Goal: Transaction & Acquisition: Subscribe to service/newsletter

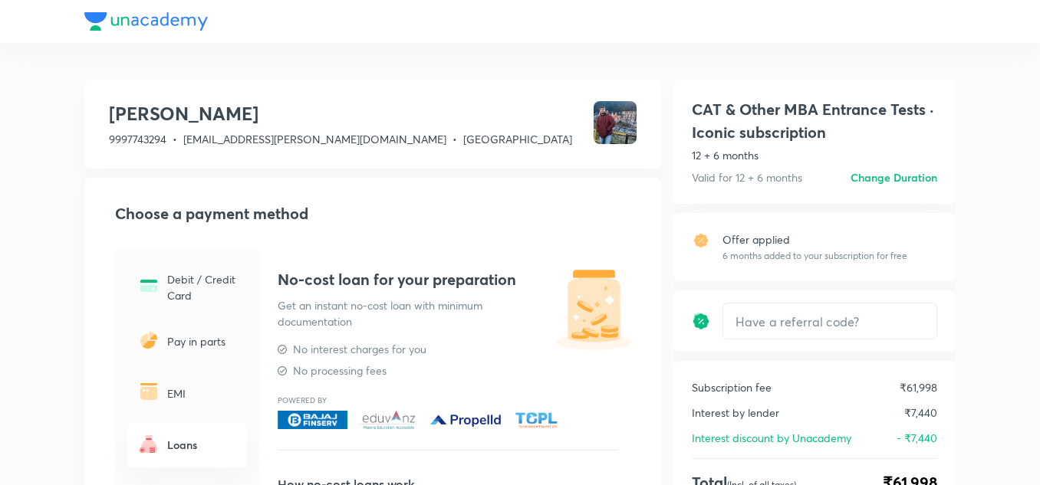
click at [133, 22] on div at bounding box center [519, 21] width 871 height 43
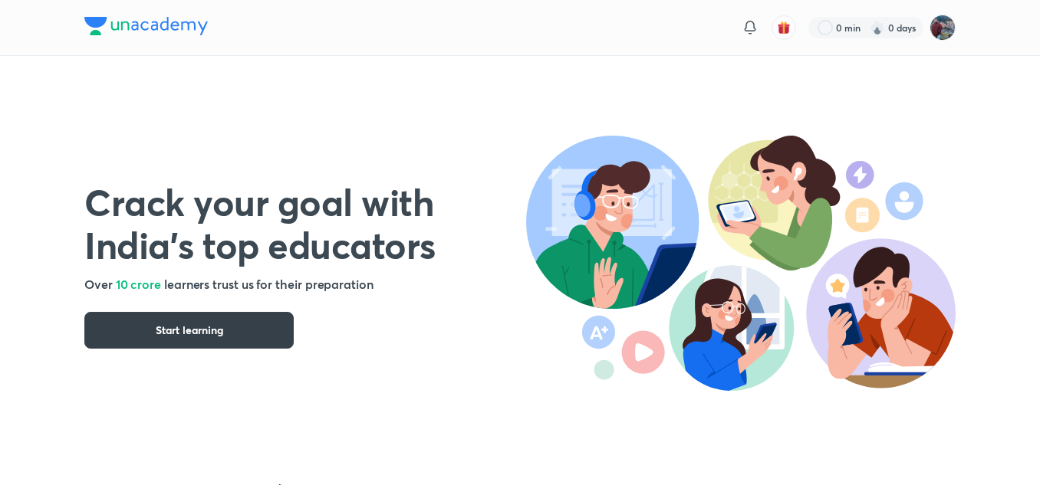
click at [188, 327] on span "Start learning" at bounding box center [189, 330] width 67 height 15
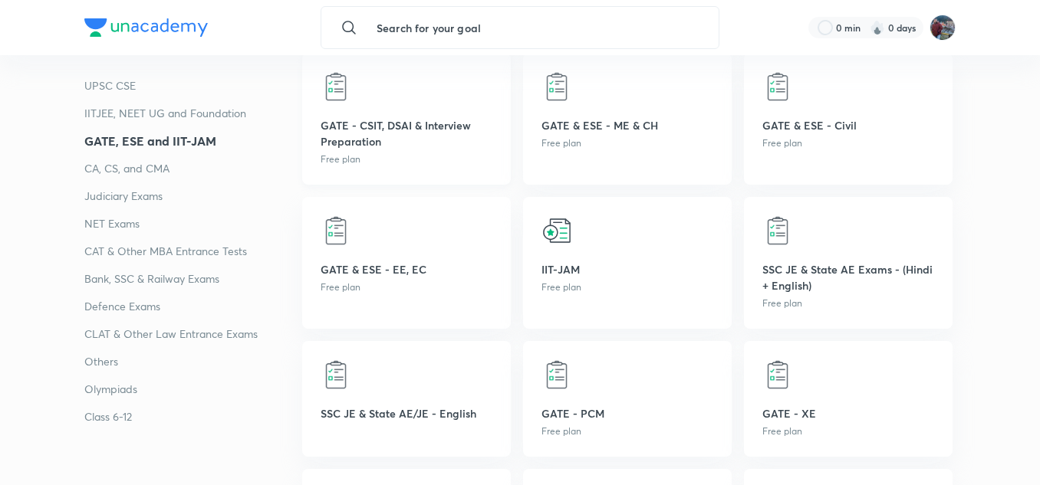
scroll to position [916, 0]
click at [189, 258] on p "CAT & Other MBA Entrance Tests" at bounding box center [193, 251] width 218 height 18
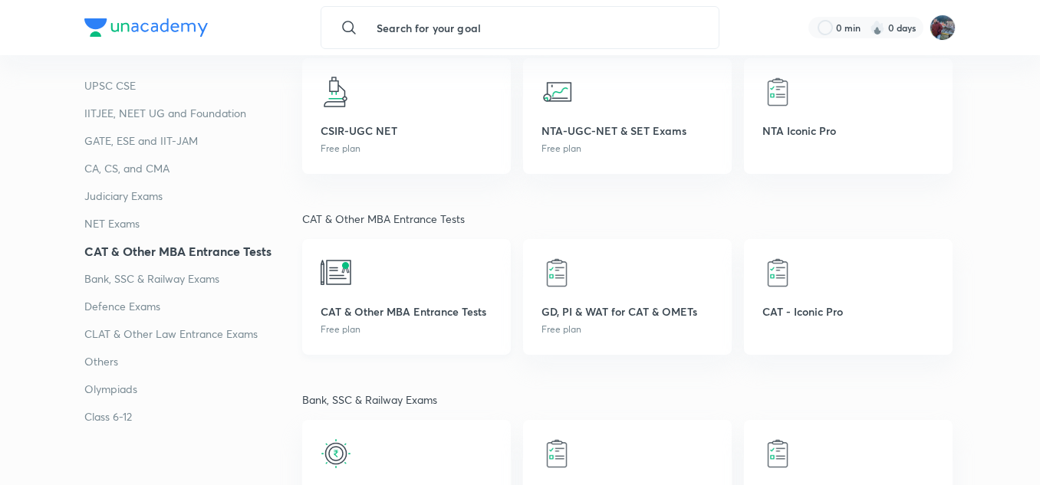
scroll to position [2458, 0]
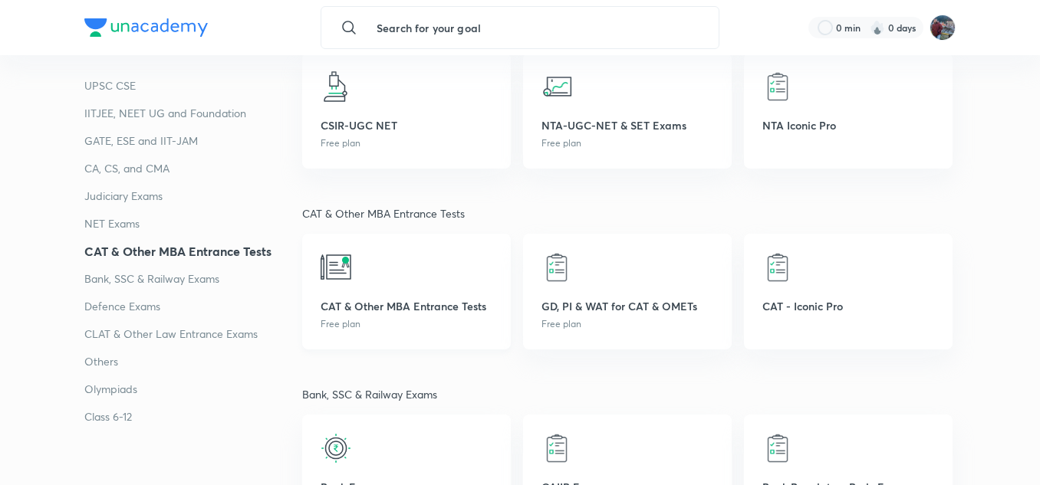
click at [392, 323] on p "Free plan" at bounding box center [406, 324] width 172 height 14
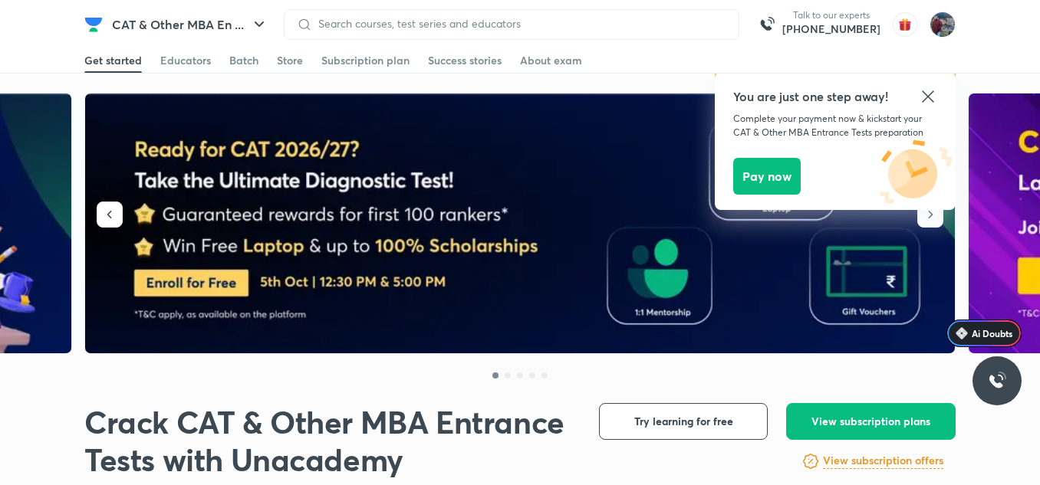
click at [934, 94] on icon at bounding box center [927, 96] width 18 height 18
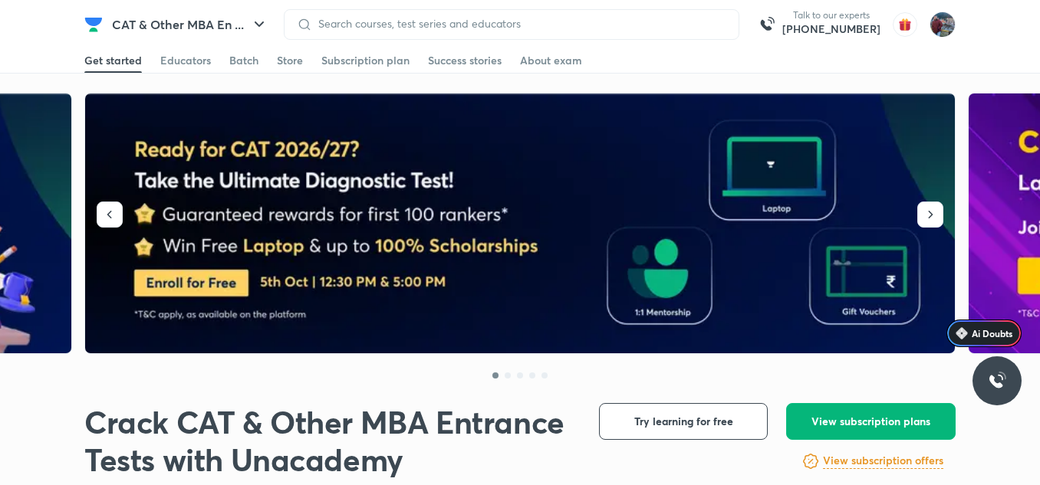
click at [839, 421] on span "View subscription plans" at bounding box center [870, 421] width 119 height 15
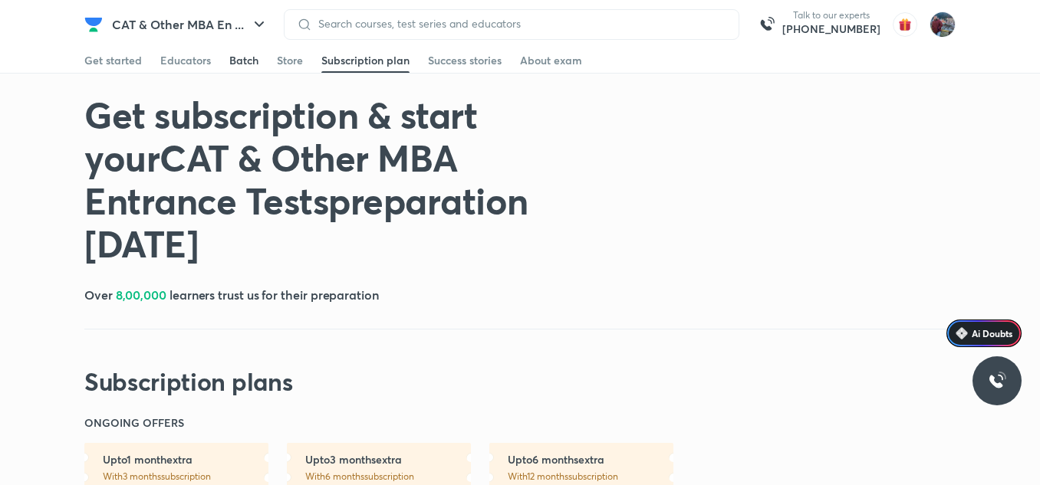
click at [239, 62] on div "Batch" at bounding box center [243, 60] width 29 height 15
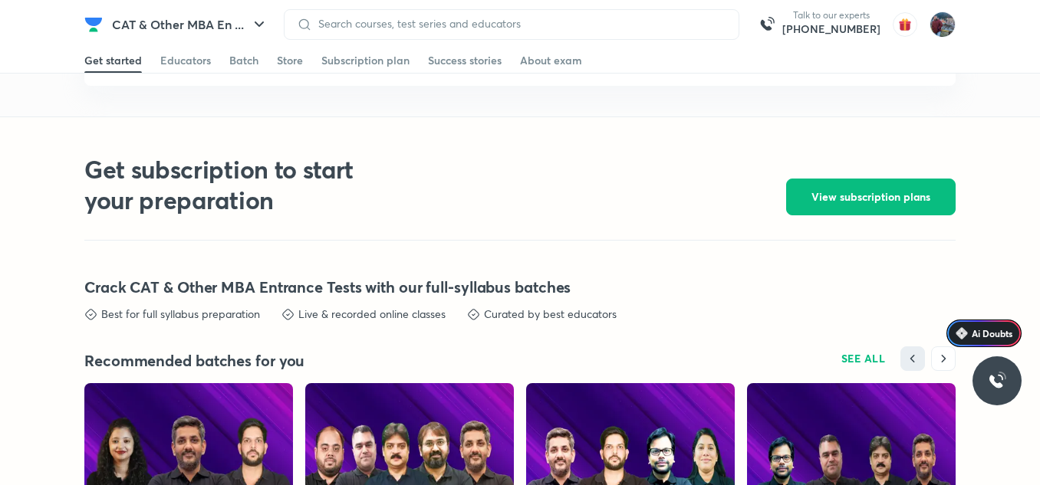
scroll to position [3376, 0]
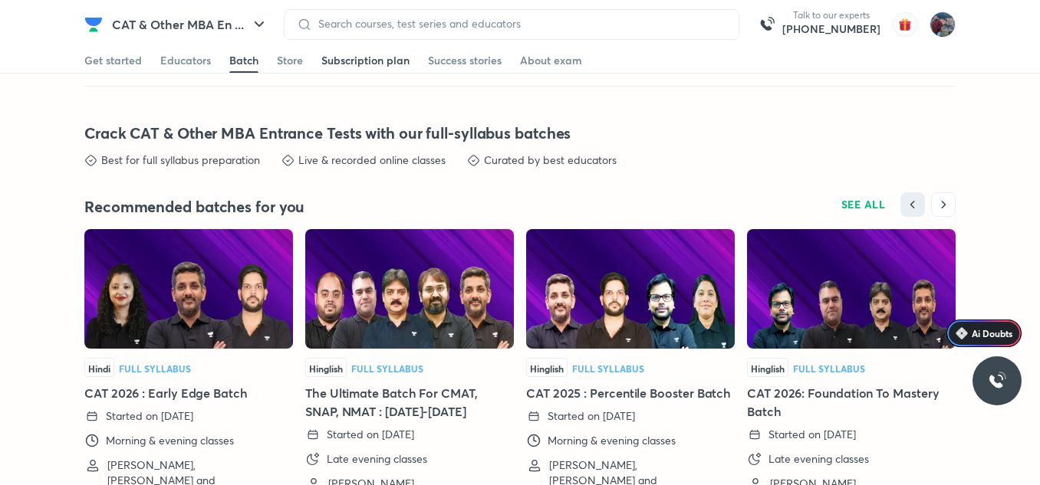
click at [348, 61] on div "Subscription plan" at bounding box center [365, 60] width 88 height 15
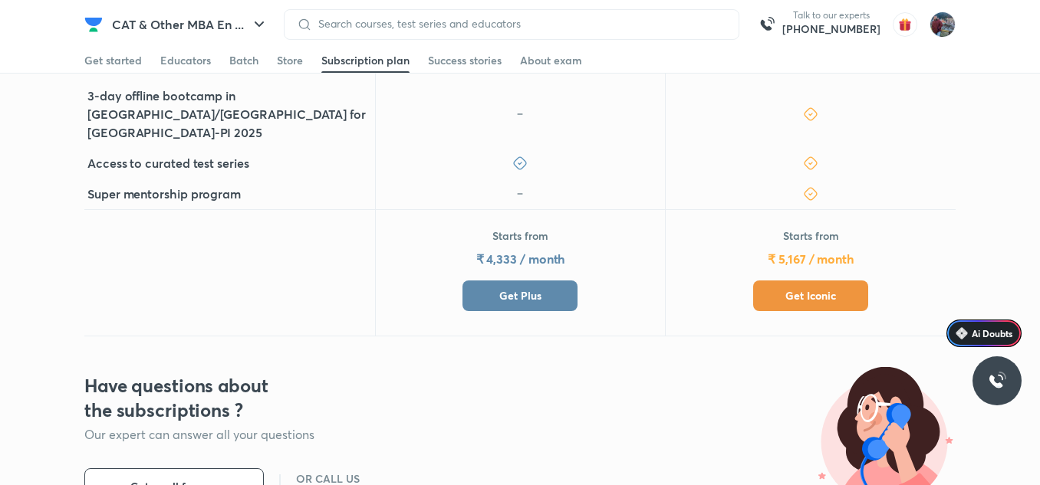
scroll to position [716, 0]
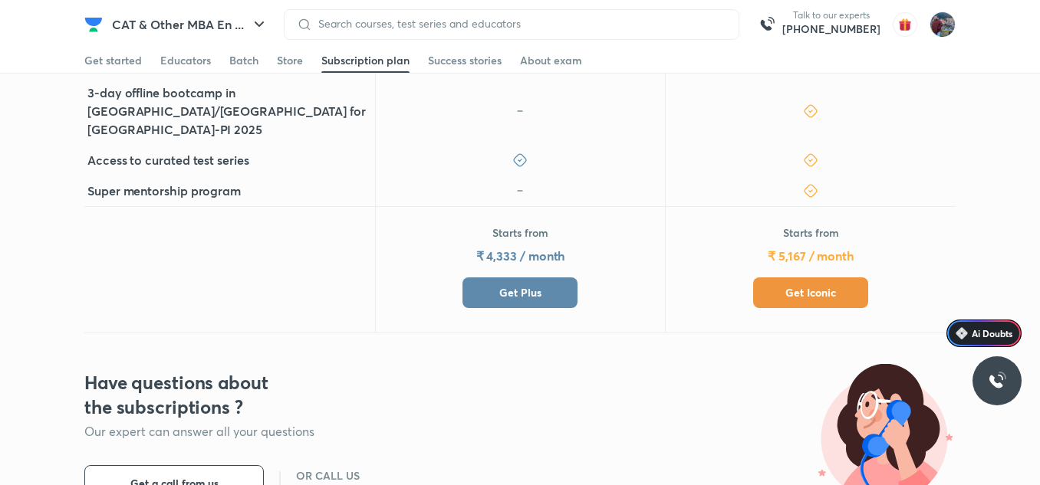
click at [531, 285] on span "Get Plus" at bounding box center [520, 292] width 42 height 15
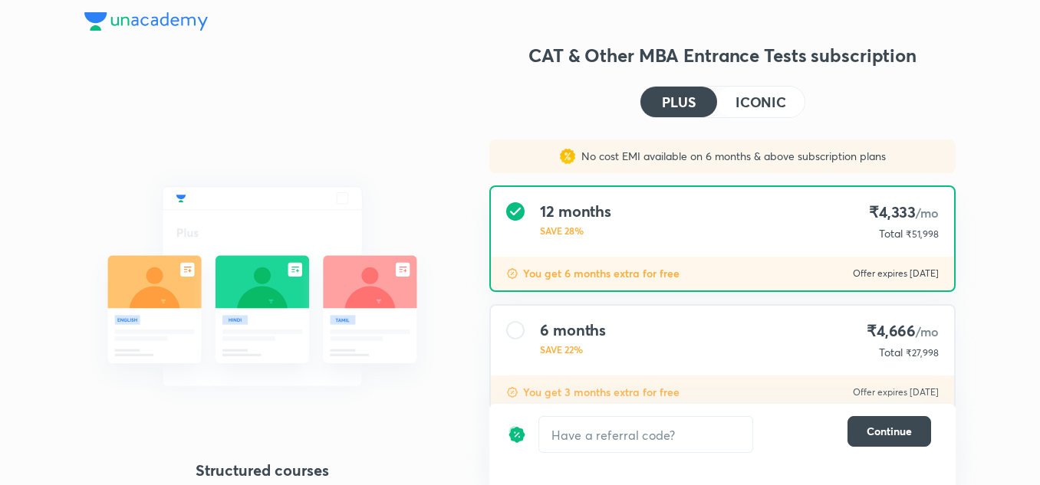
scroll to position [158, 0]
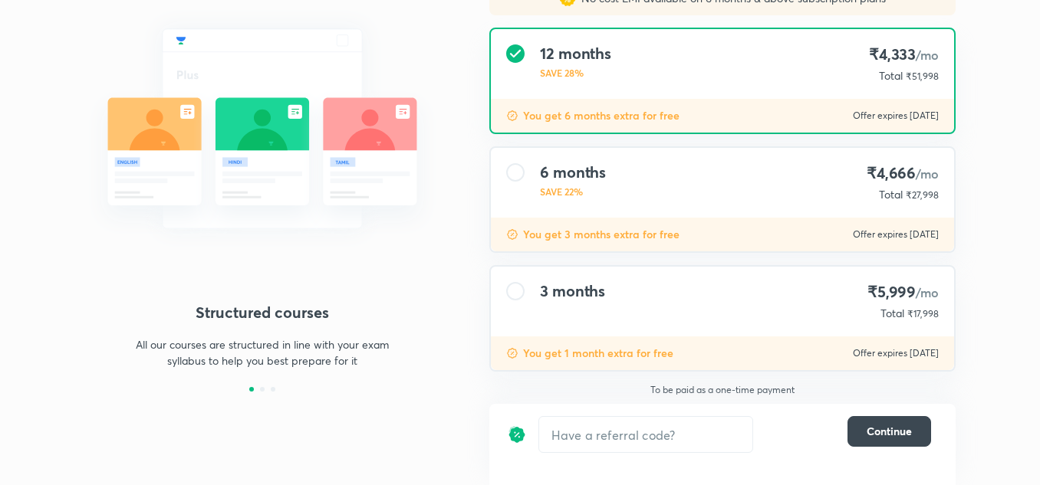
click at [606, 301] on div "3 months ₹5,999 /mo Total ₹17,998" at bounding box center [722, 302] width 463 height 70
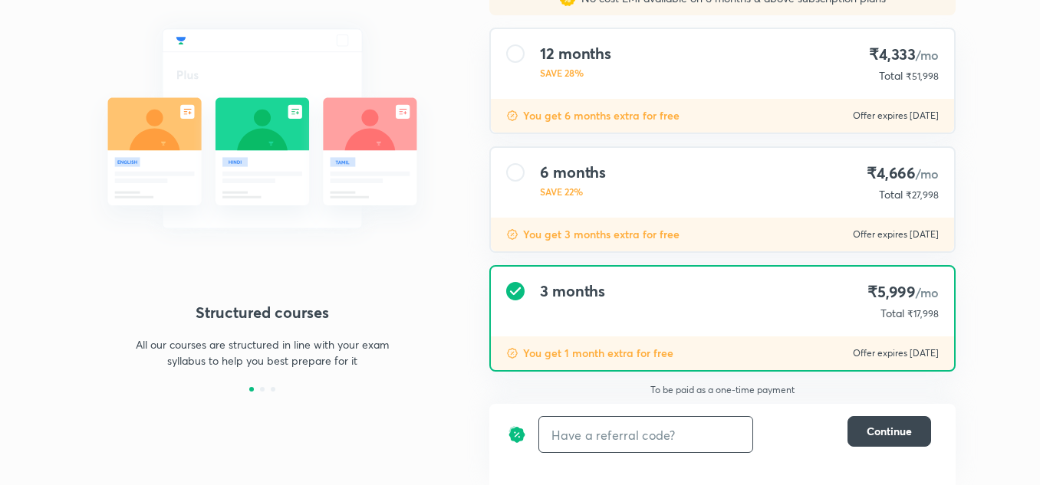
click at [626, 436] on input "text" at bounding box center [645, 435] width 213 height 36
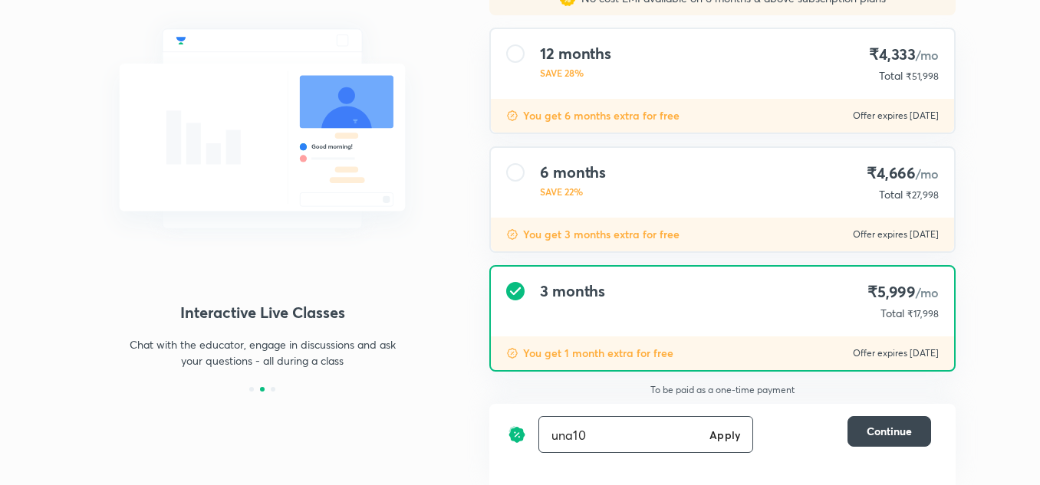
type input "una10"
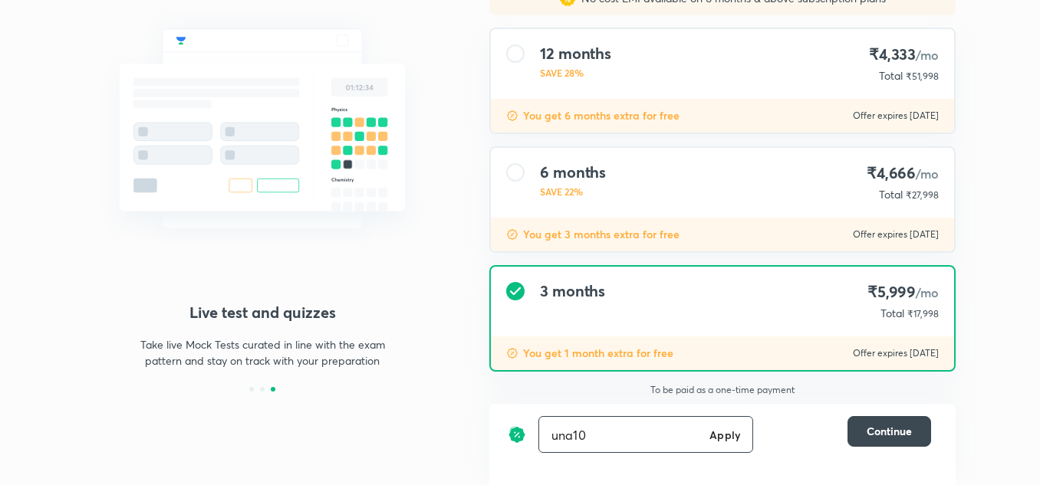
click at [729, 429] on h6 "Apply" at bounding box center [724, 435] width 31 height 16
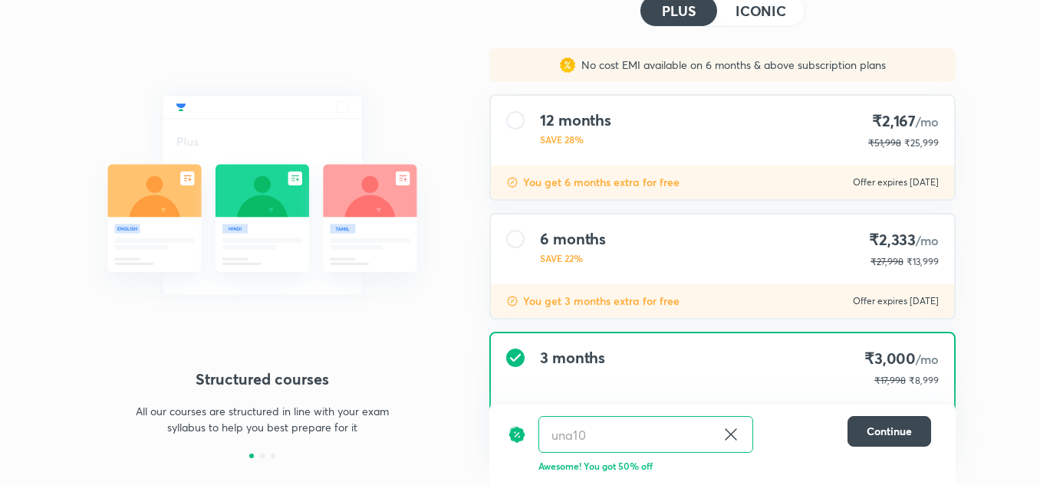
scroll to position [158, 0]
